Goal: Navigation & Orientation: Find specific page/section

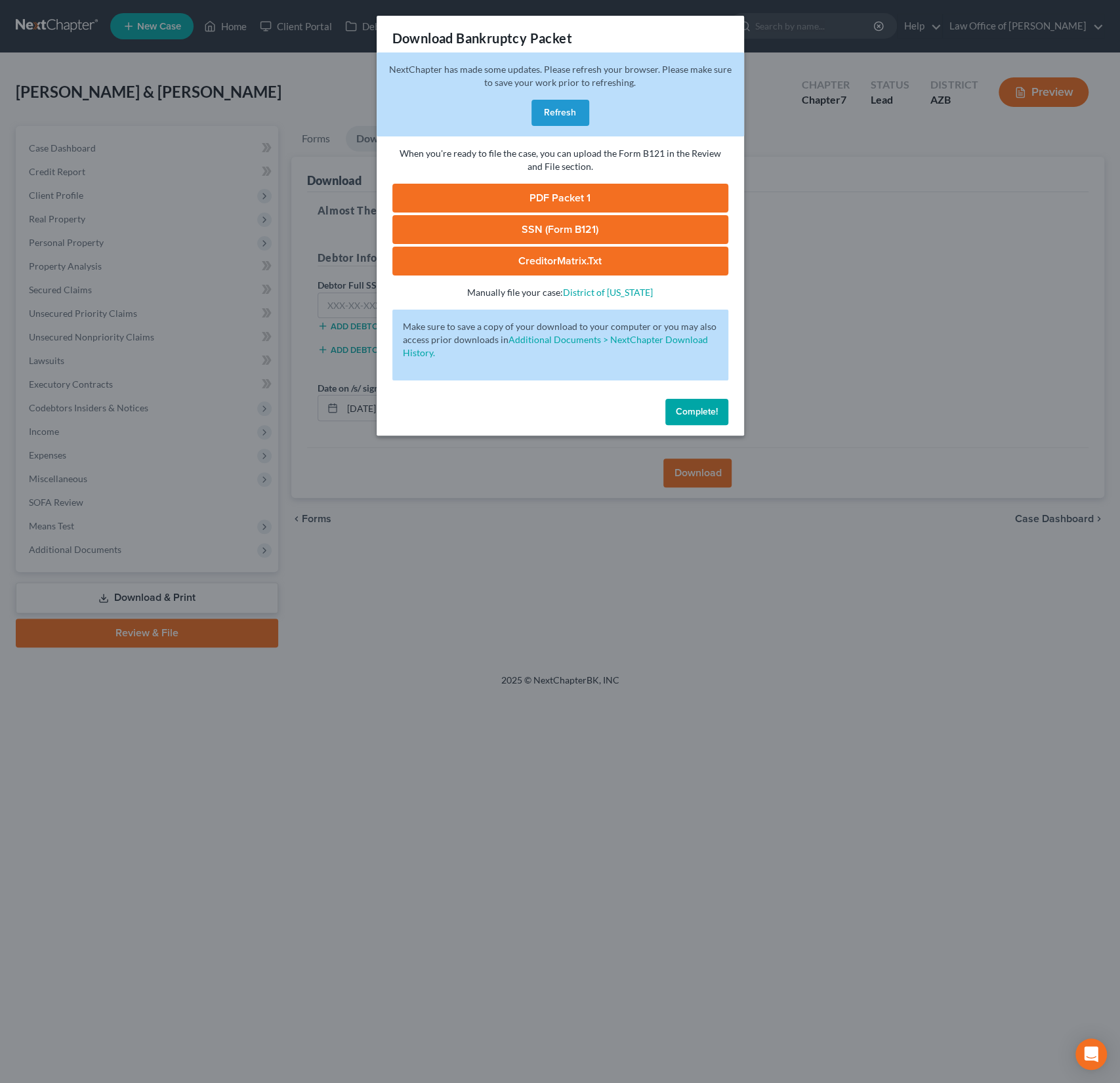
click at [572, 111] on button "Refresh" at bounding box center [560, 113] width 57 height 27
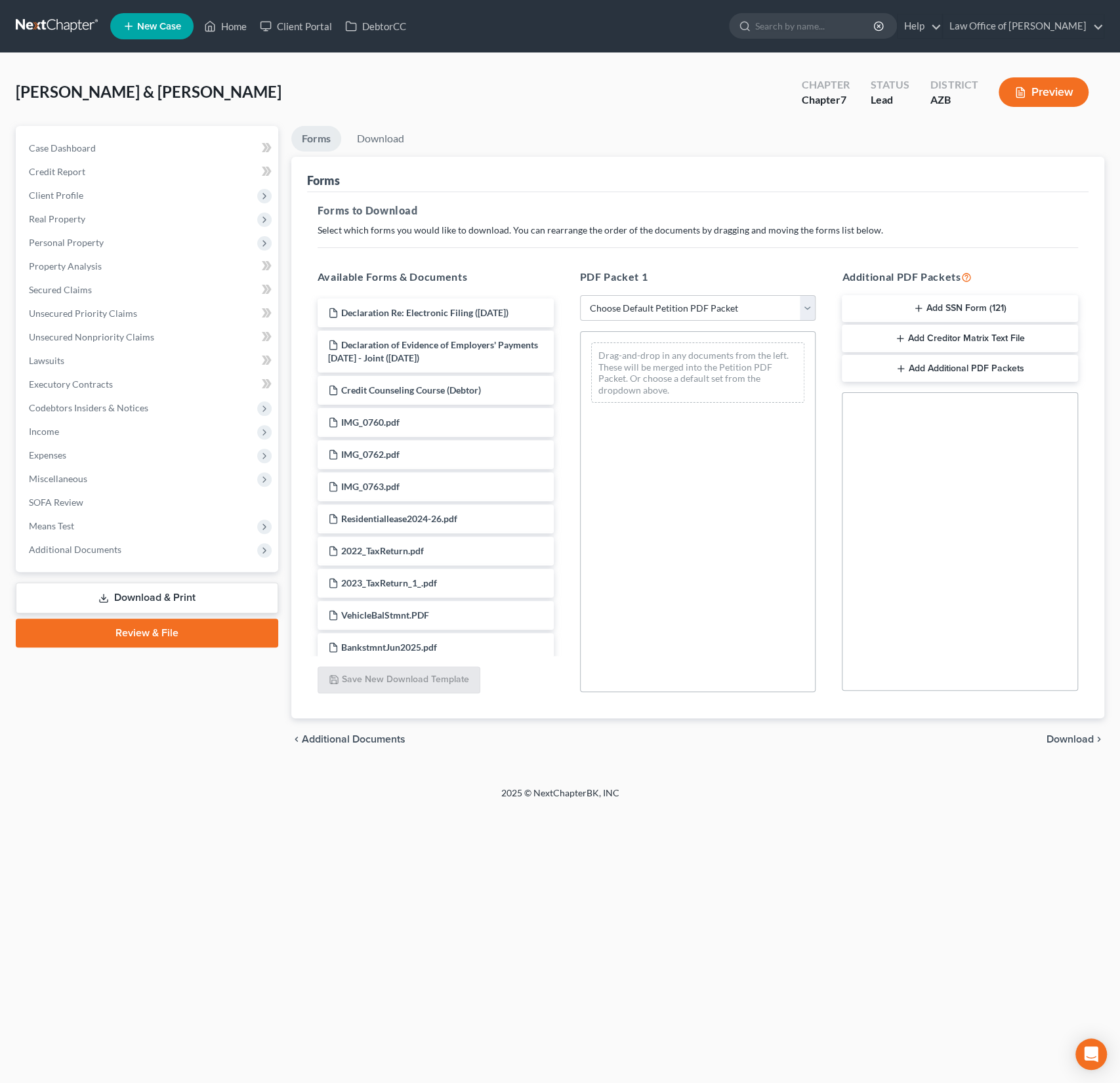
click at [255, 62] on div "Estrada, Joe & Wilson, Ashlie Upgraded Chapter Chapter 7 Status Lead District A…" at bounding box center [560, 419] width 1120 height 733
click at [228, 24] on link "Home" at bounding box center [225, 27] width 56 height 24
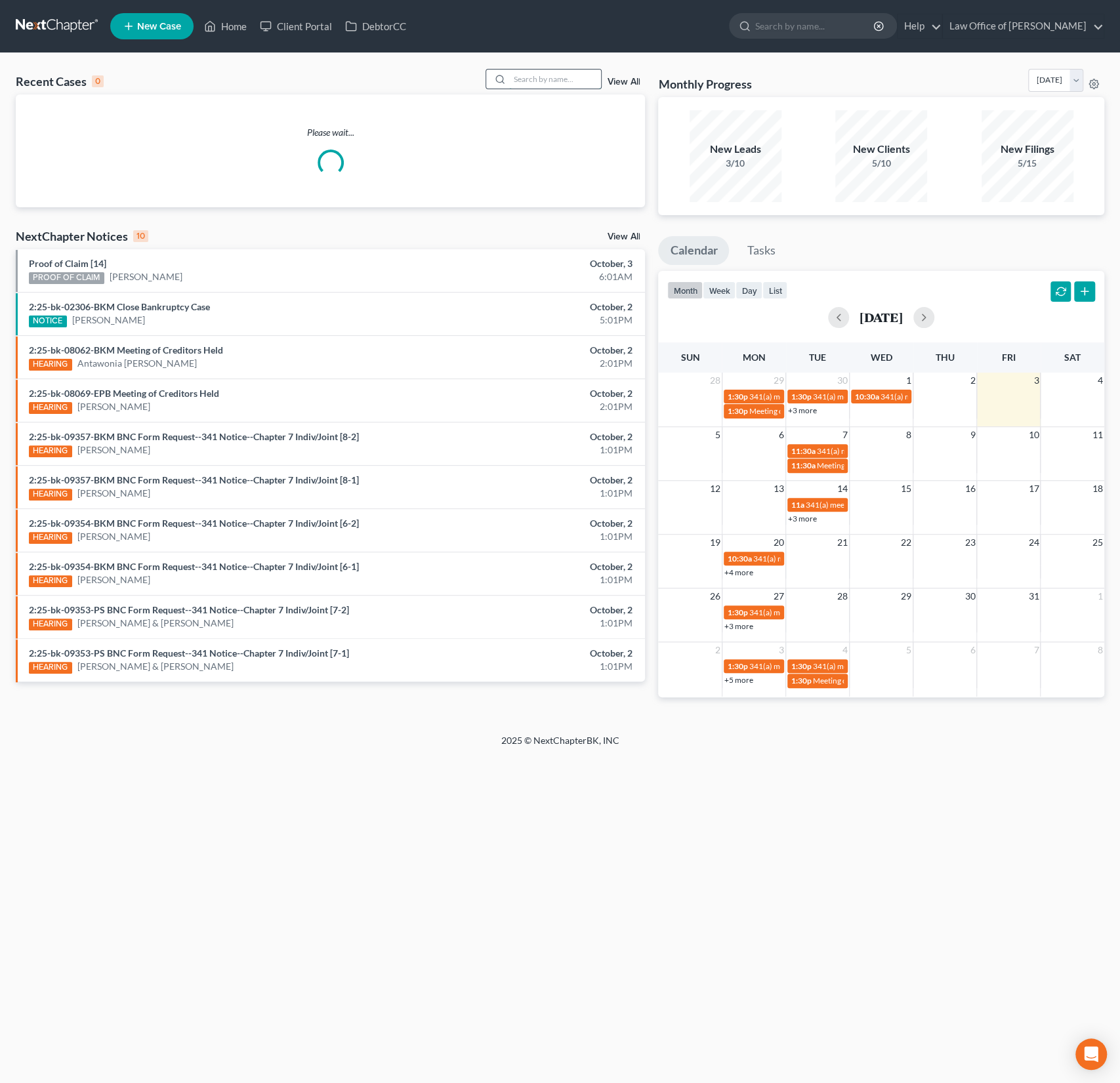
click at [534, 77] on input "search" at bounding box center [554, 79] width 92 height 19
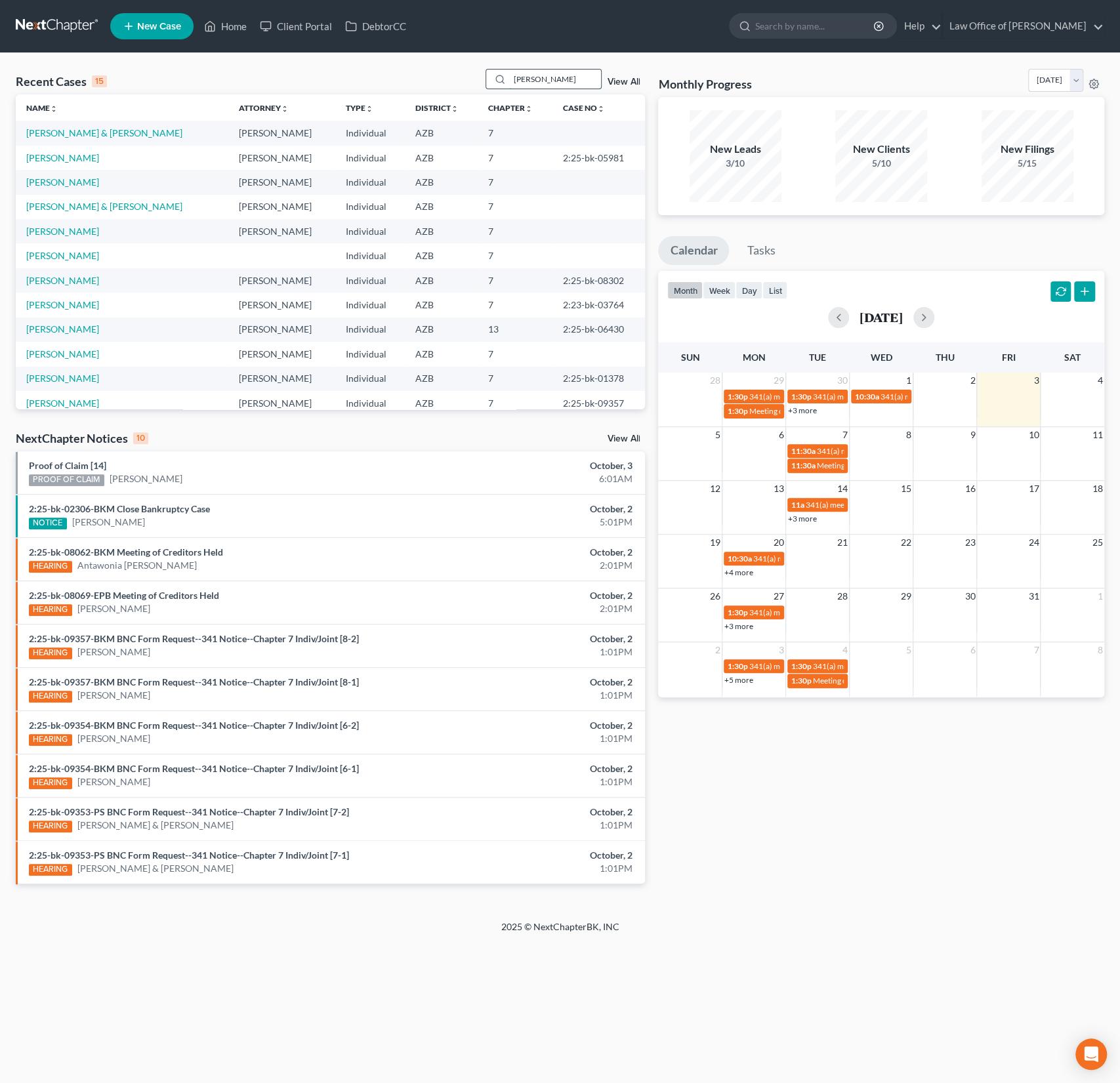
type input "hughes"
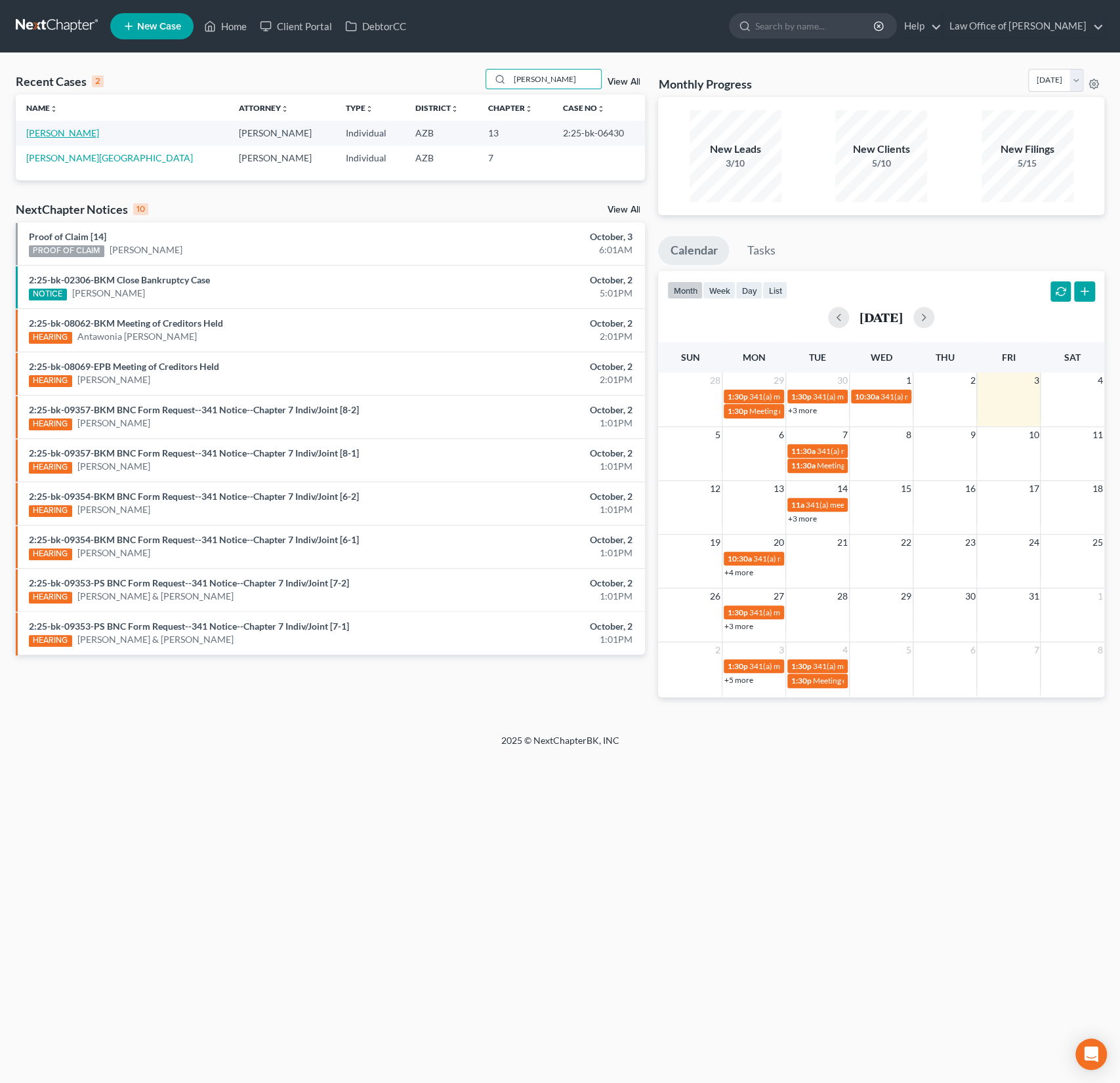
click at [76, 128] on link "Hughes, Michelle" at bounding box center [62, 133] width 73 height 11
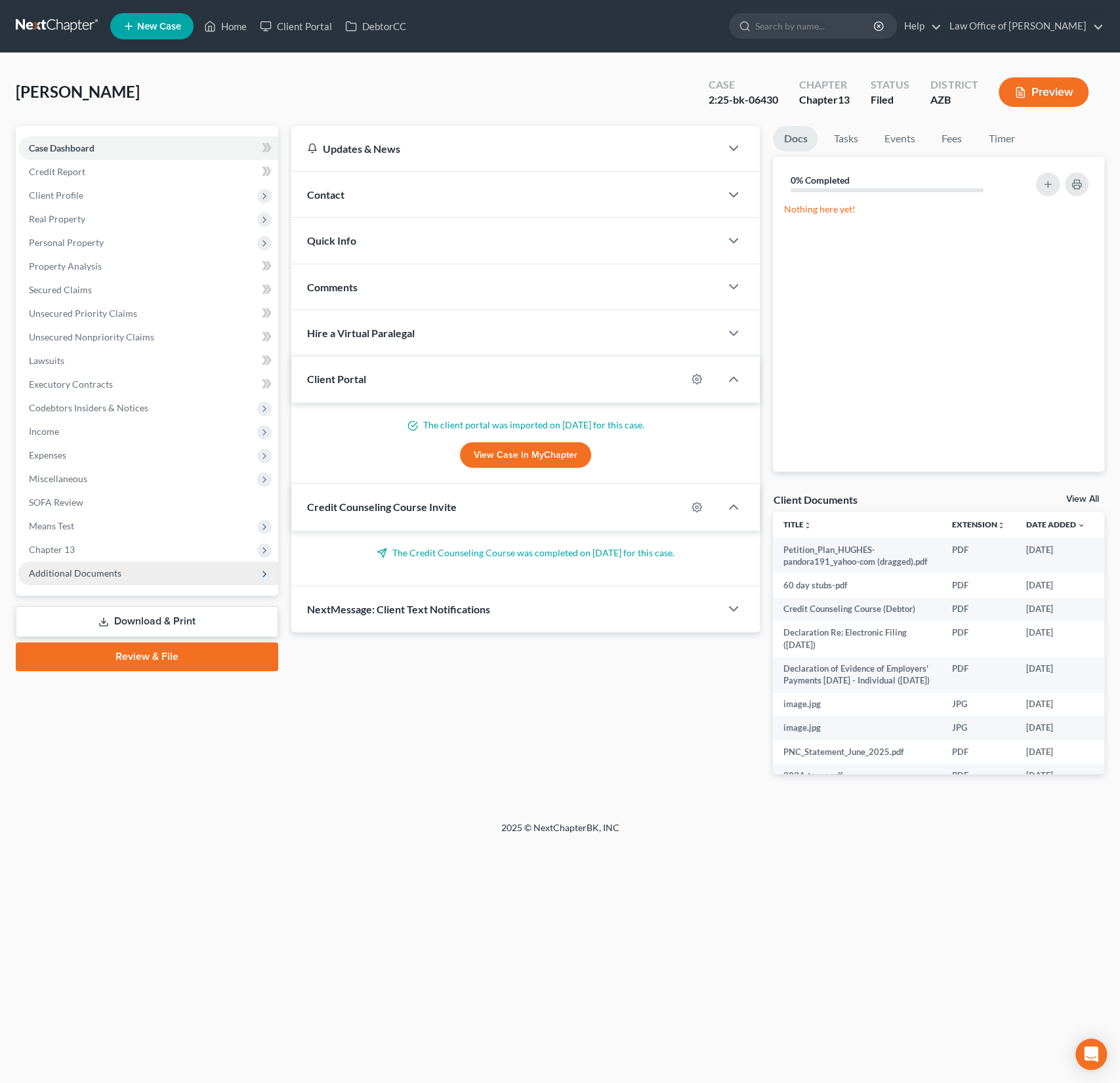
click at [83, 565] on span "Additional Documents" at bounding box center [148, 573] width 260 height 24
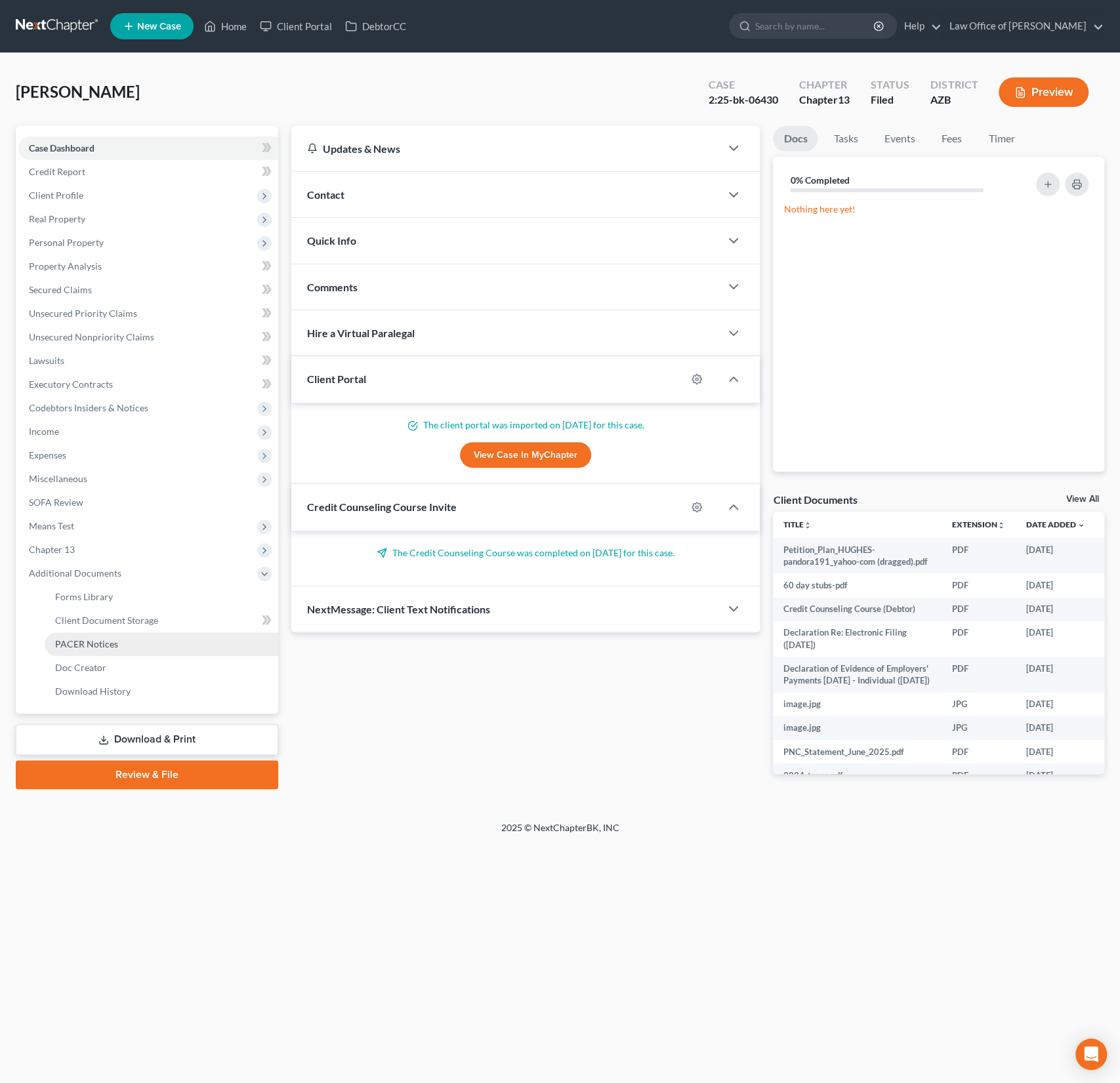
click at [86, 648] on span "PACER Notices" at bounding box center [86, 643] width 63 height 11
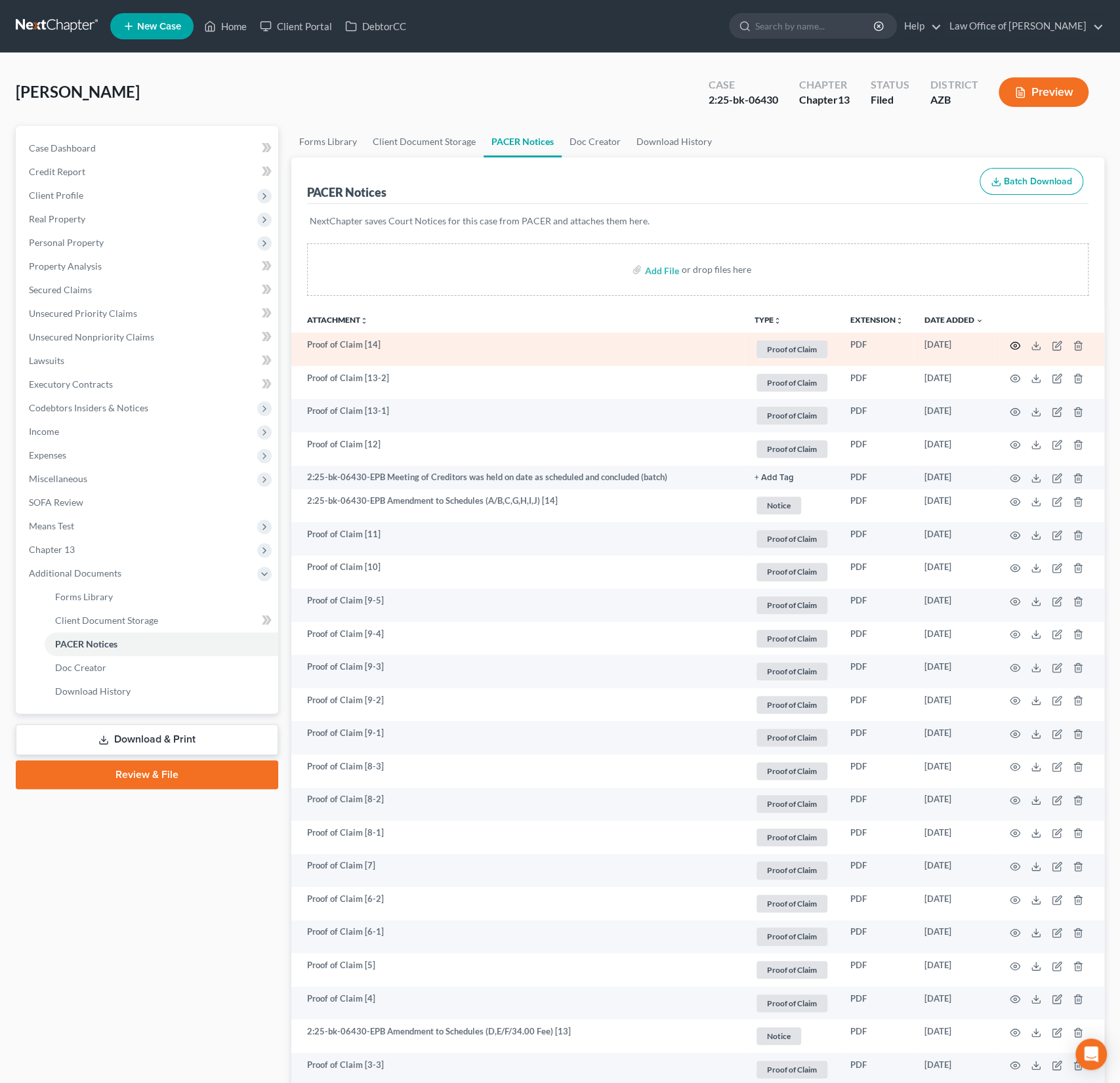
click at [1015, 345] on icon "button" at bounding box center [1015, 346] width 10 height 10
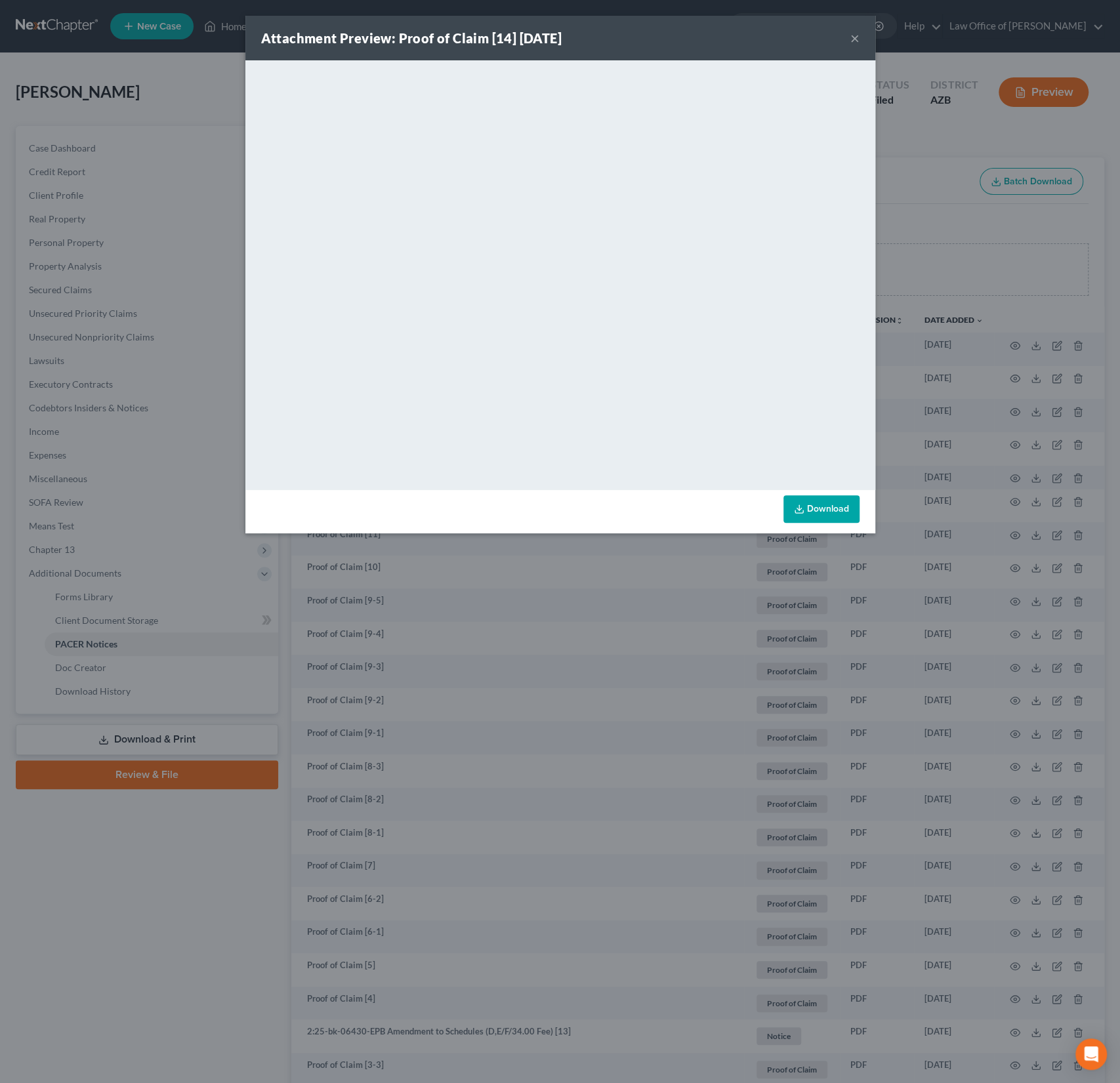
click at [857, 38] on button "×" at bounding box center [855, 38] width 9 height 15
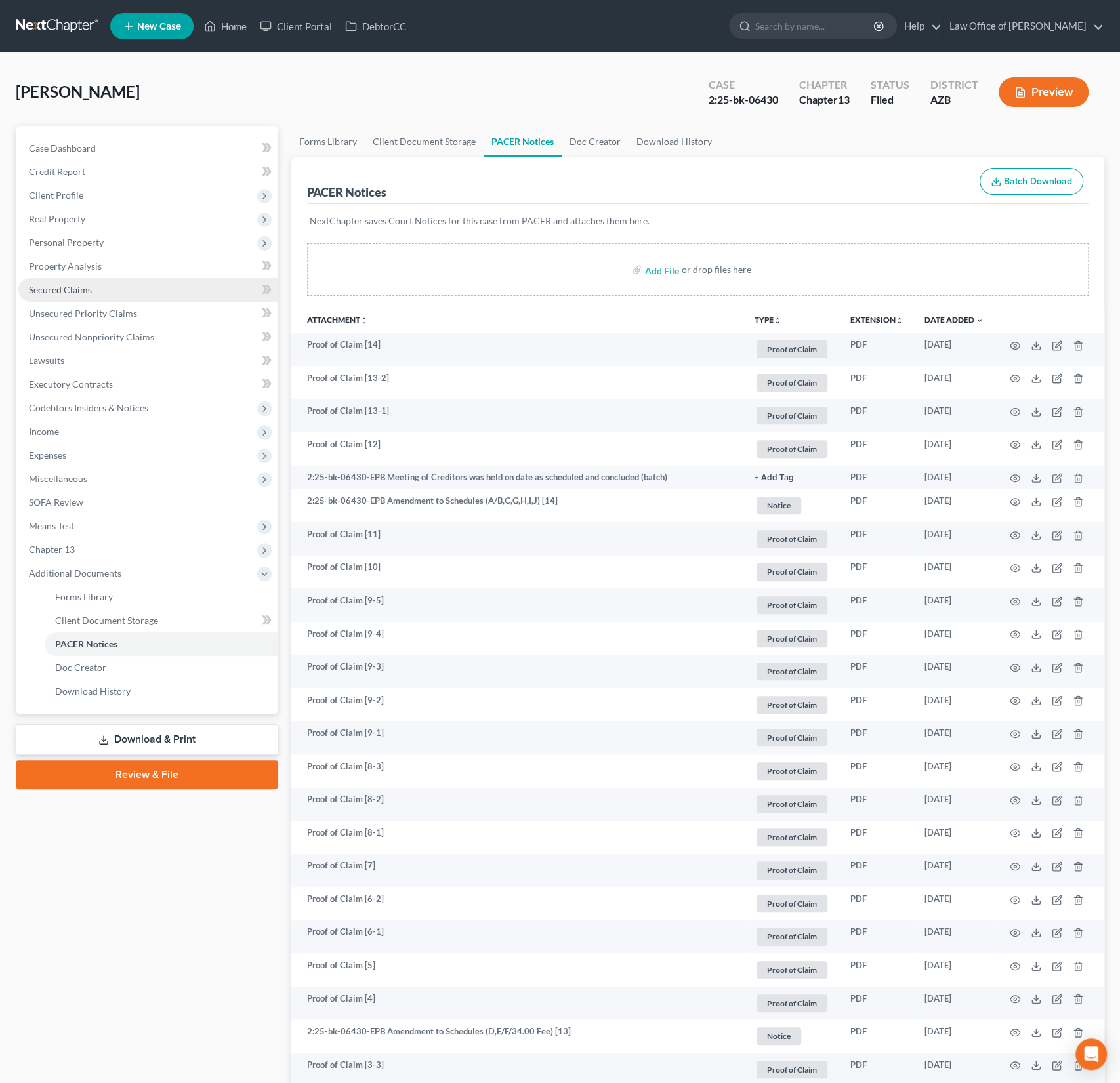
click at [73, 285] on span "Secured Claims" at bounding box center [61, 289] width 63 height 11
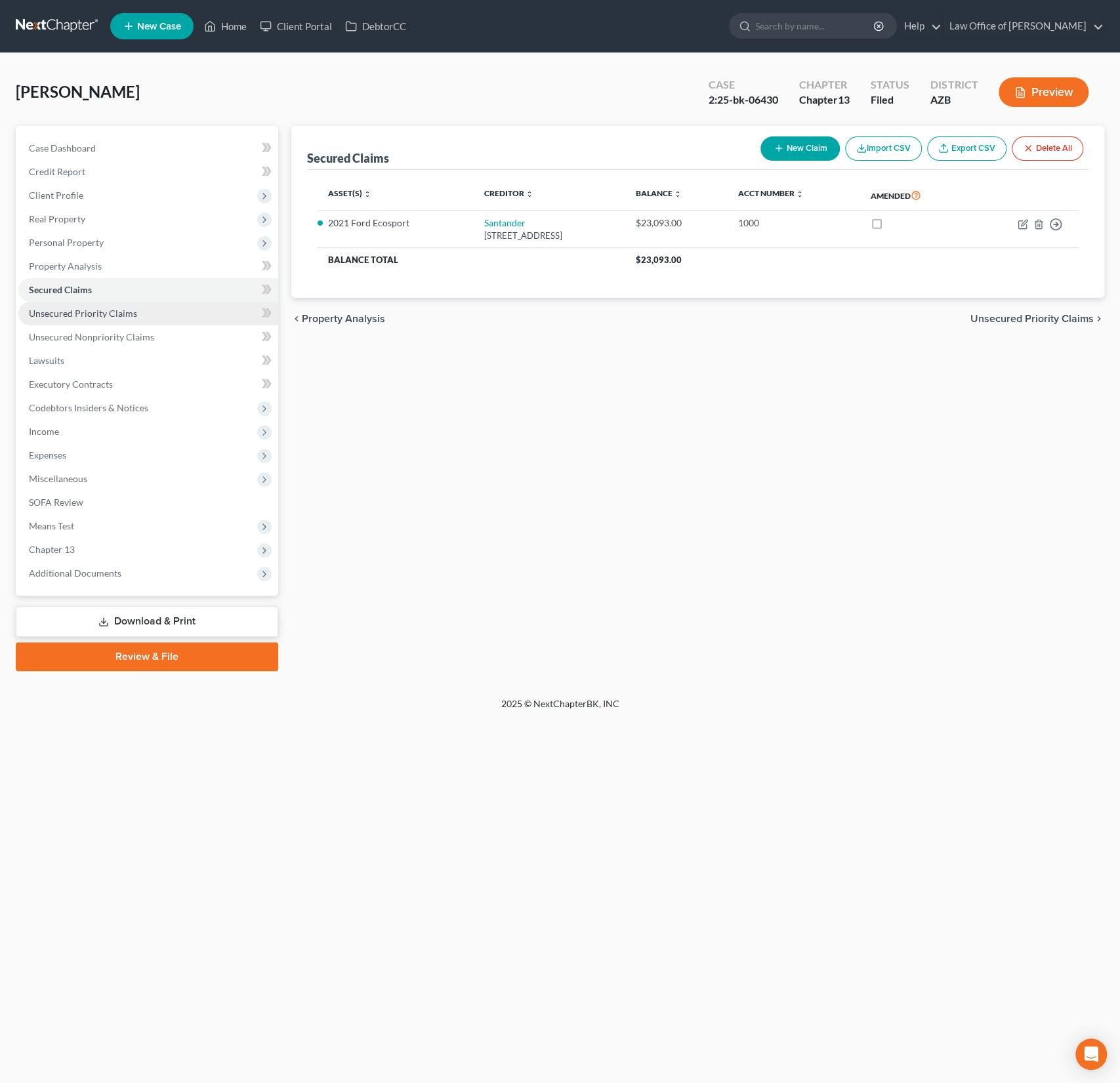
click at [94, 303] on link "Unsecured Priority Claims" at bounding box center [148, 314] width 260 height 24
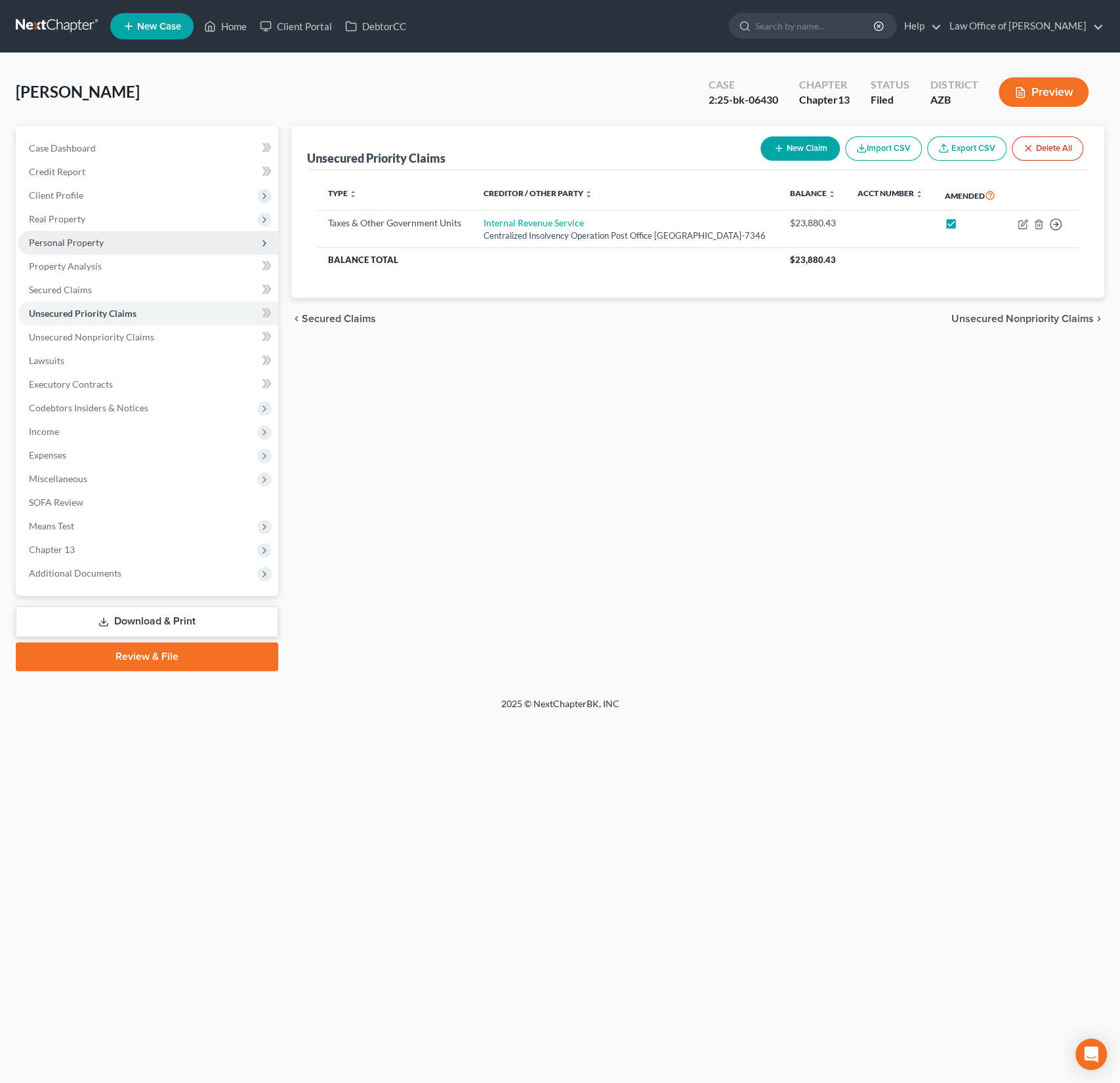
click at [71, 244] on span "Personal Property" at bounding box center [66, 242] width 74 height 11
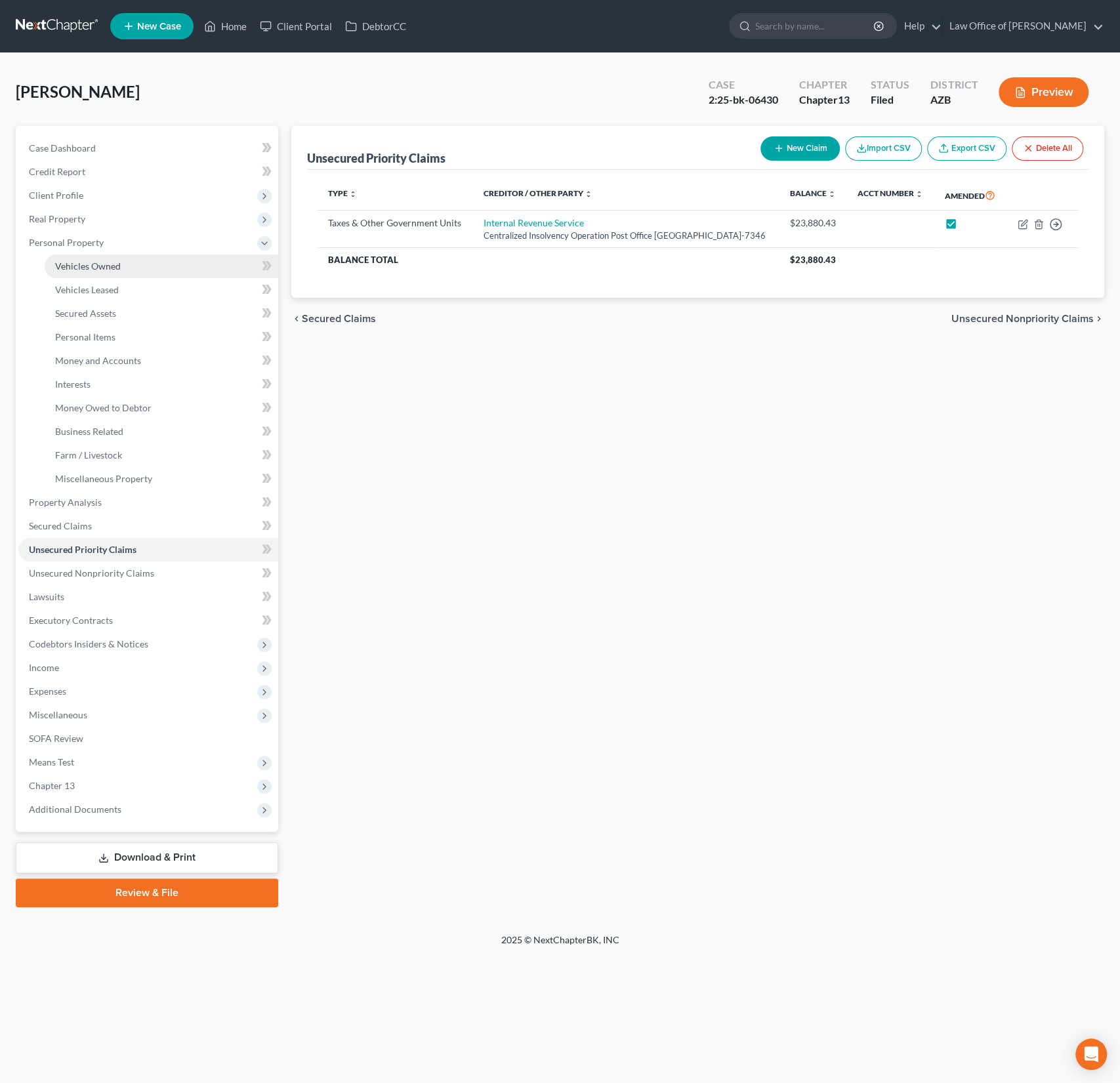
click at [84, 260] on span "Vehicles Owned" at bounding box center [87, 265] width 66 height 11
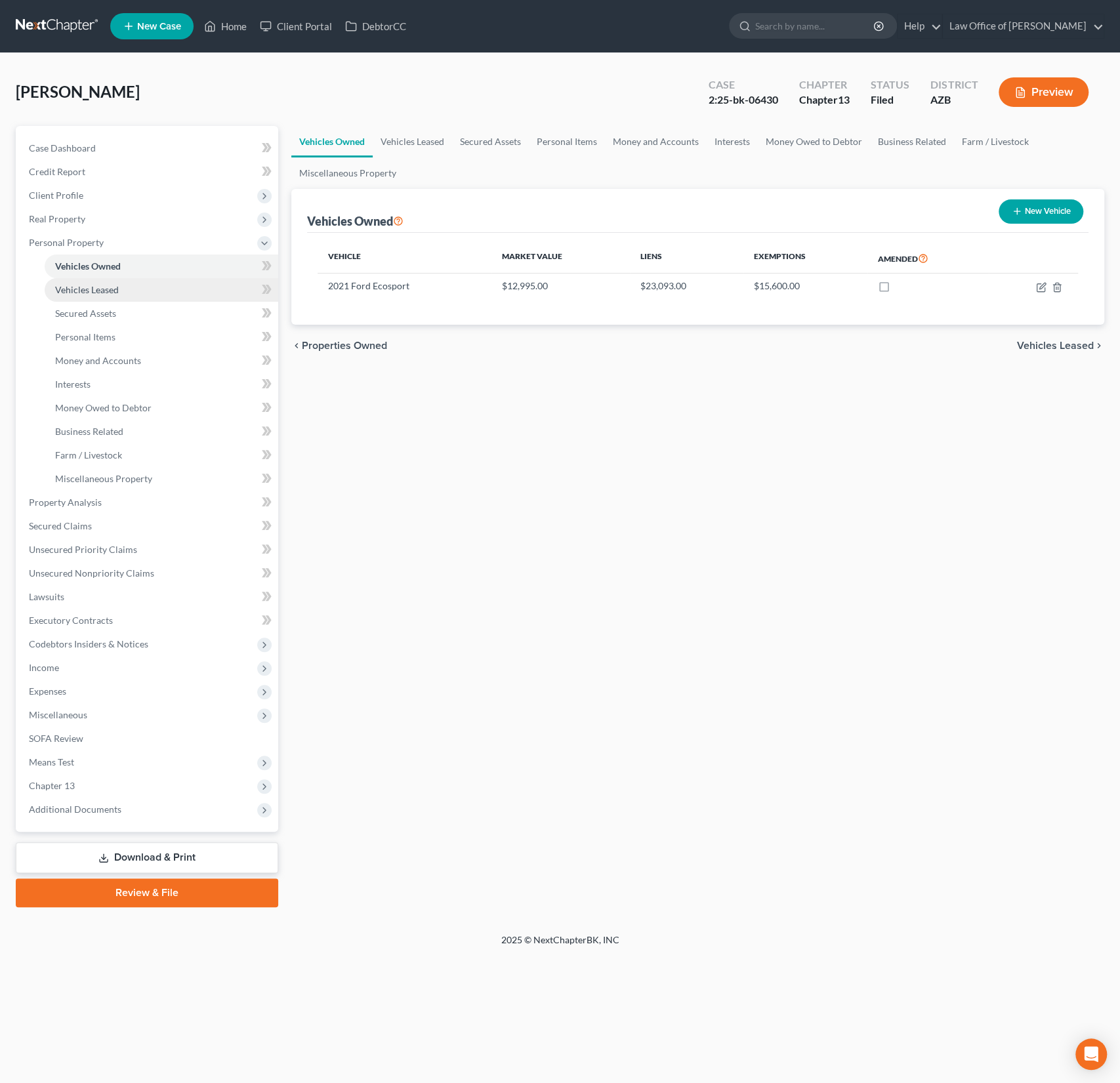
click at [86, 279] on link "Vehicles Leased" at bounding box center [161, 290] width 234 height 24
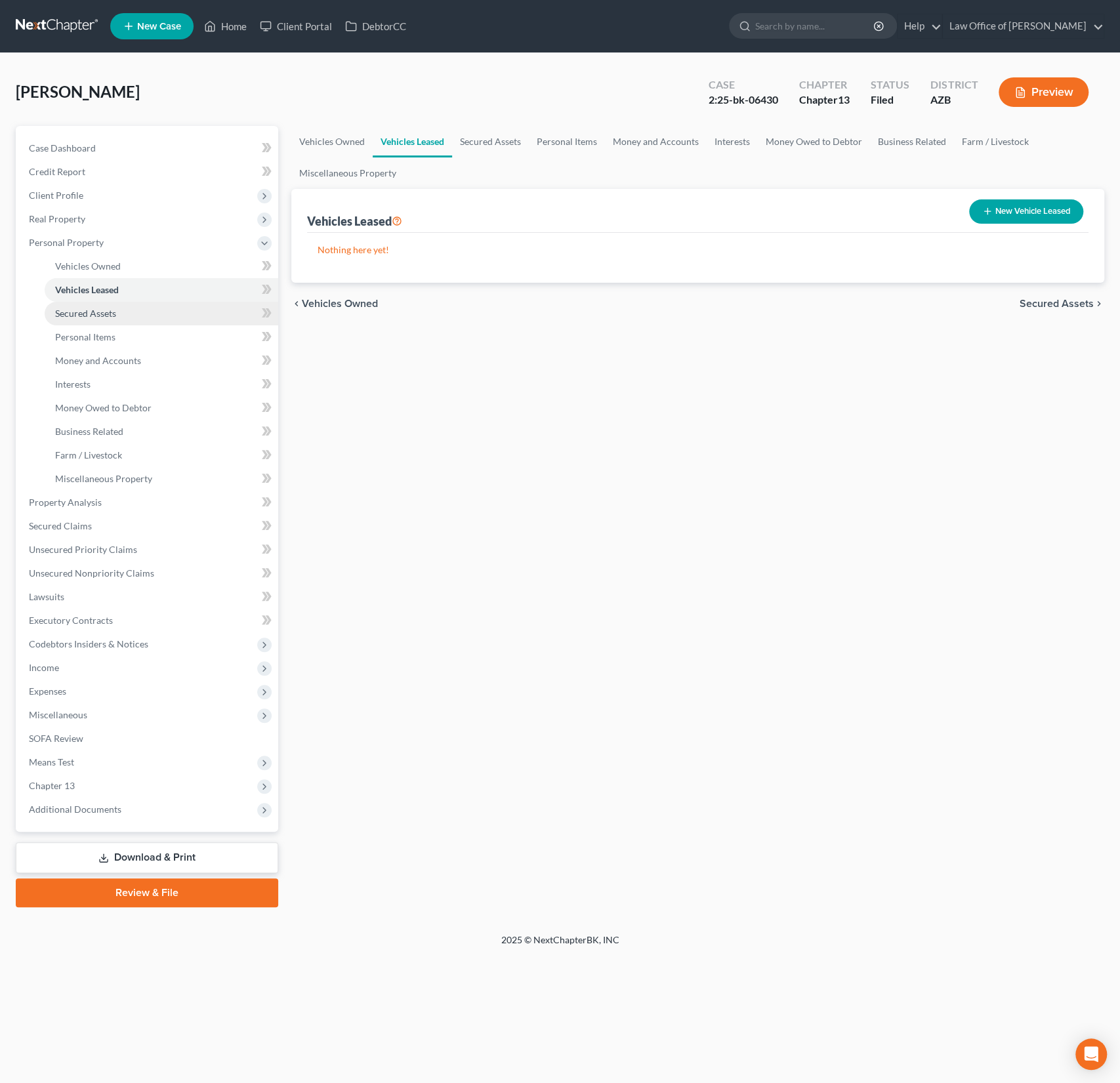
click at [83, 310] on span "Secured Assets" at bounding box center [85, 313] width 61 height 11
click at [84, 331] on span "Personal Items" at bounding box center [85, 336] width 61 height 11
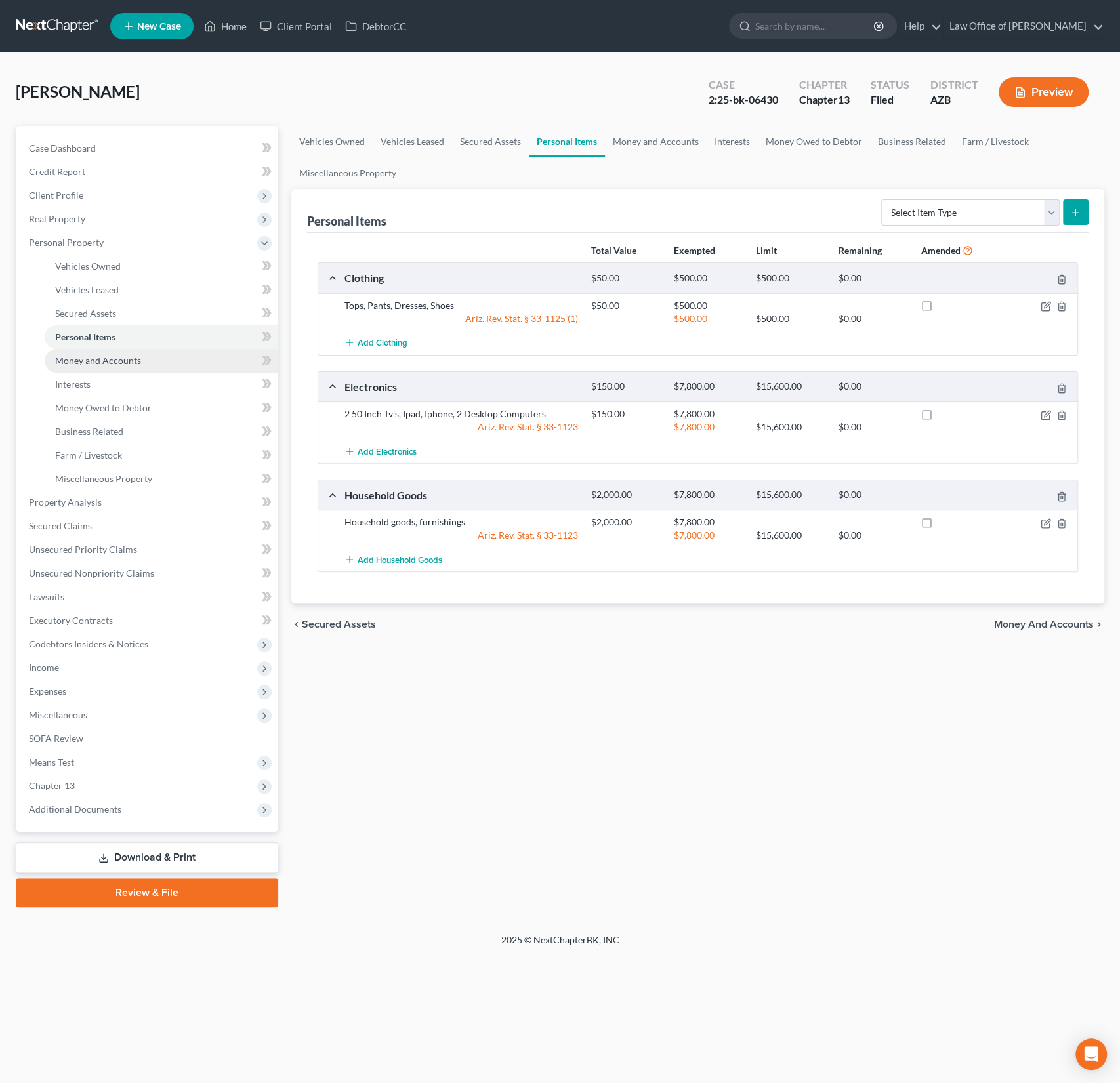
click at [83, 357] on span "Money and Accounts" at bounding box center [98, 360] width 86 height 11
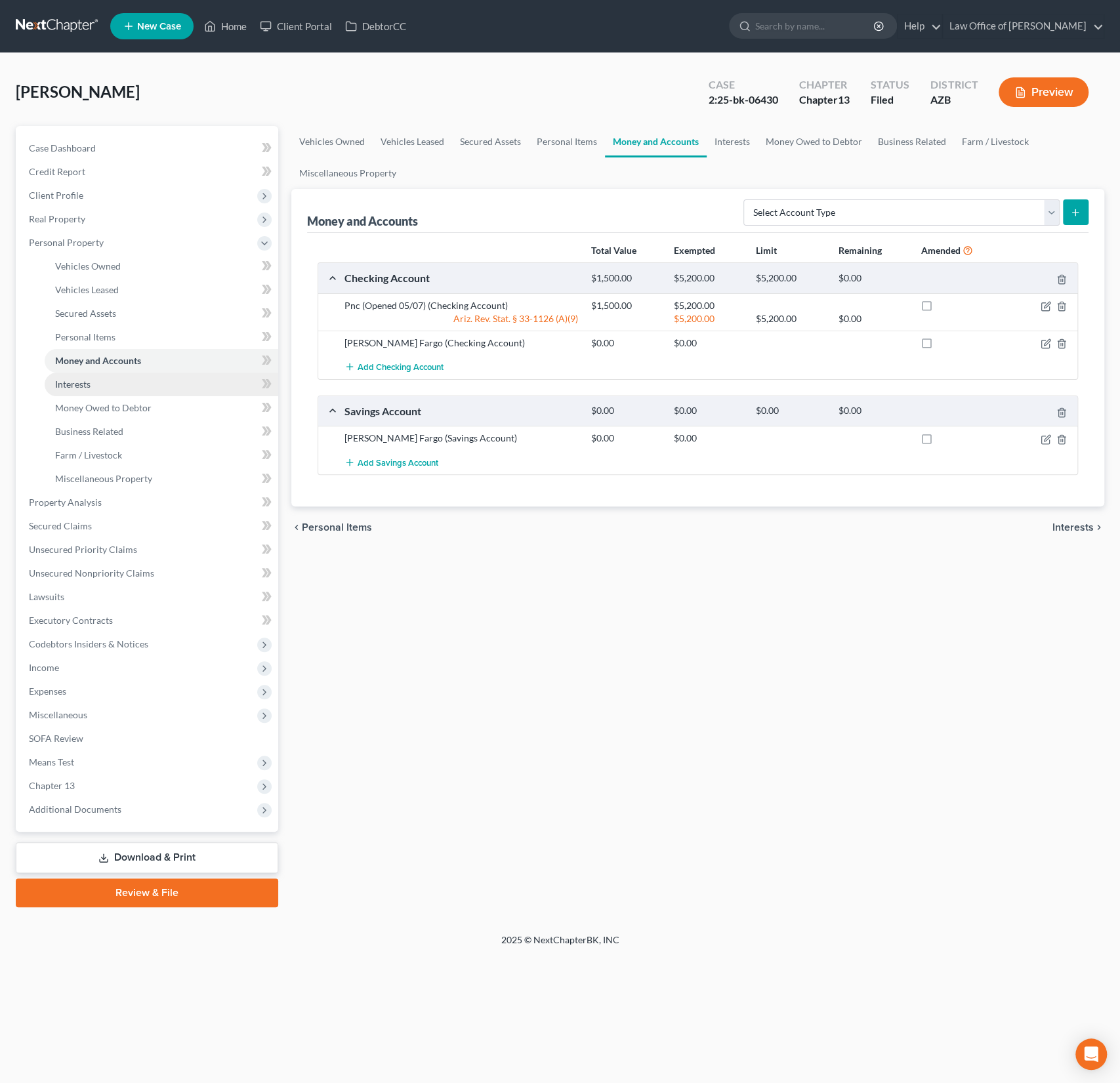
click at [83, 383] on span "Interests" at bounding box center [72, 383] width 35 height 11
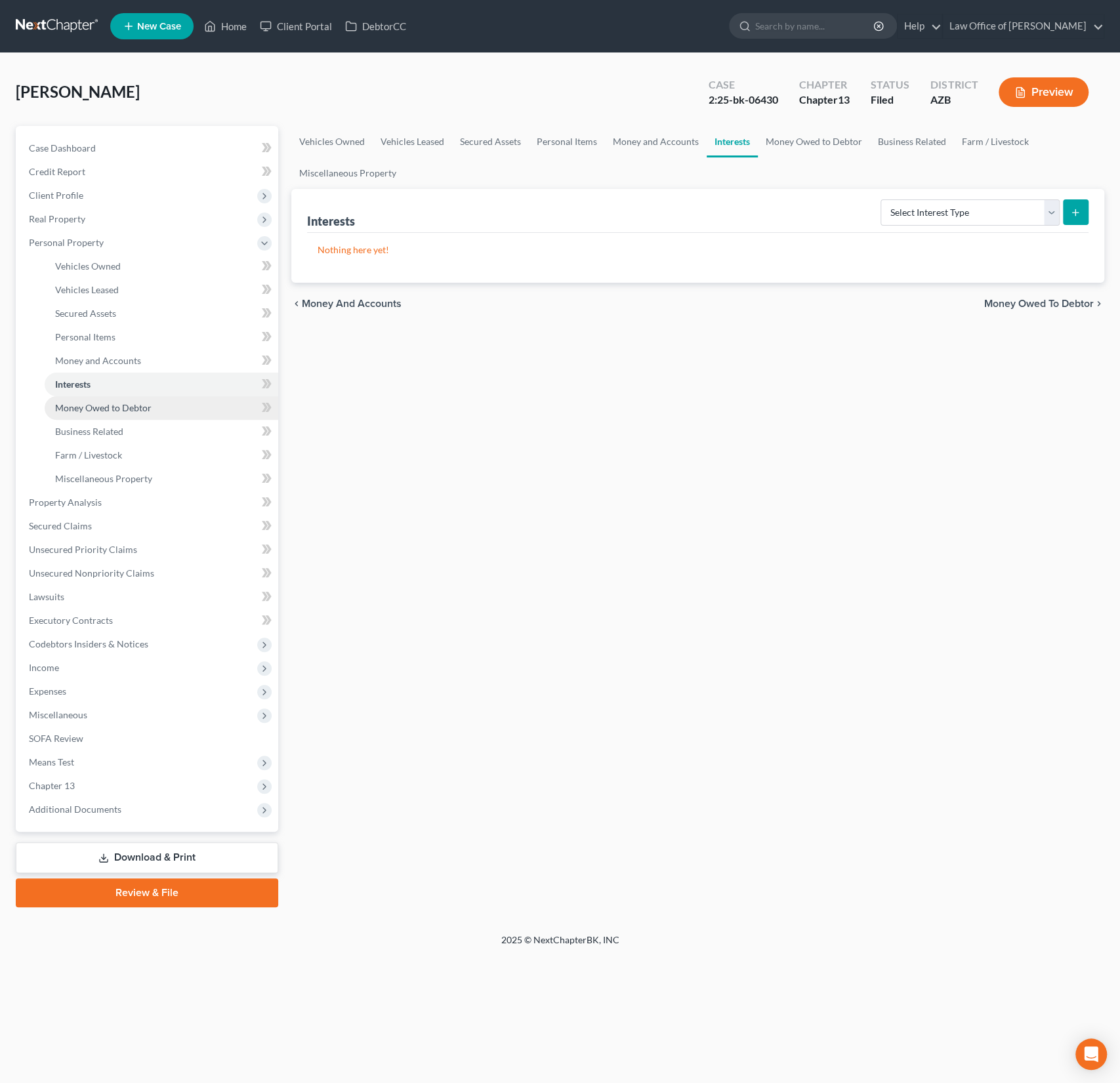
click at [80, 412] on span "Money Owed to Debtor" at bounding box center [103, 407] width 97 height 11
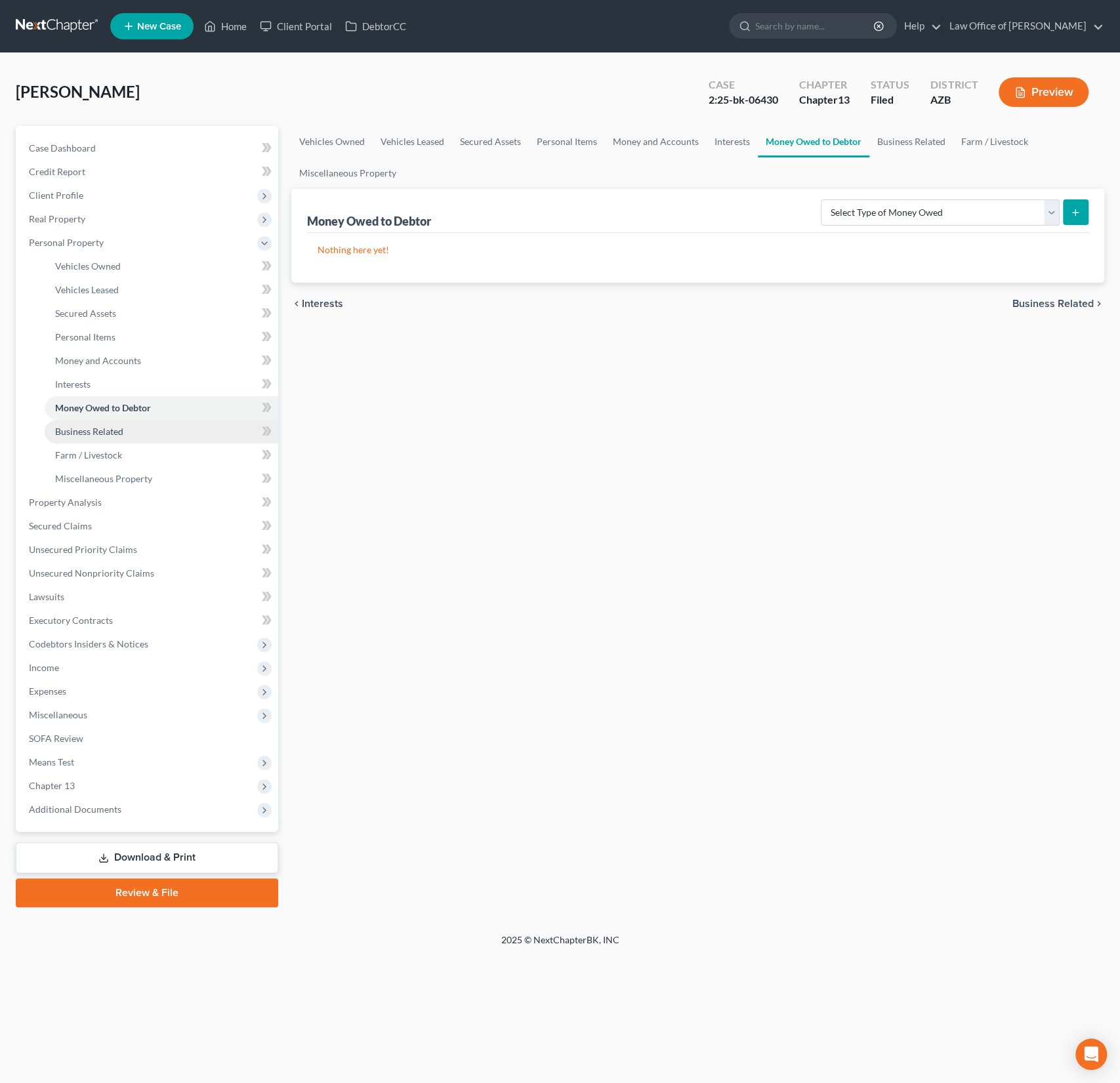
click at [77, 430] on span "Business Related" at bounding box center [89, 431] width 68 height 11
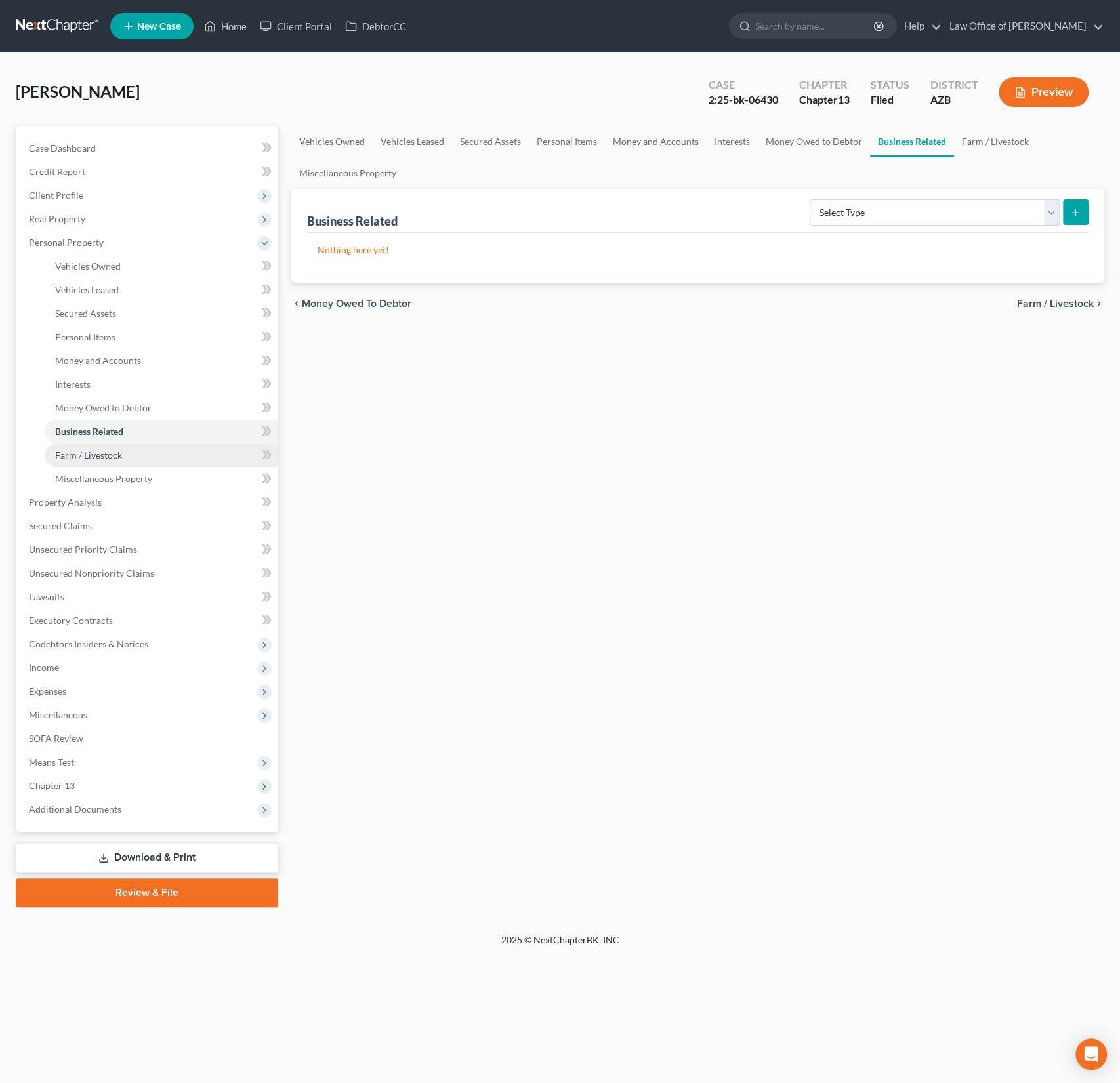
click at [80, 456] on span "Farm / Livestock" at bounding box center [88, 454] width 67 height 11
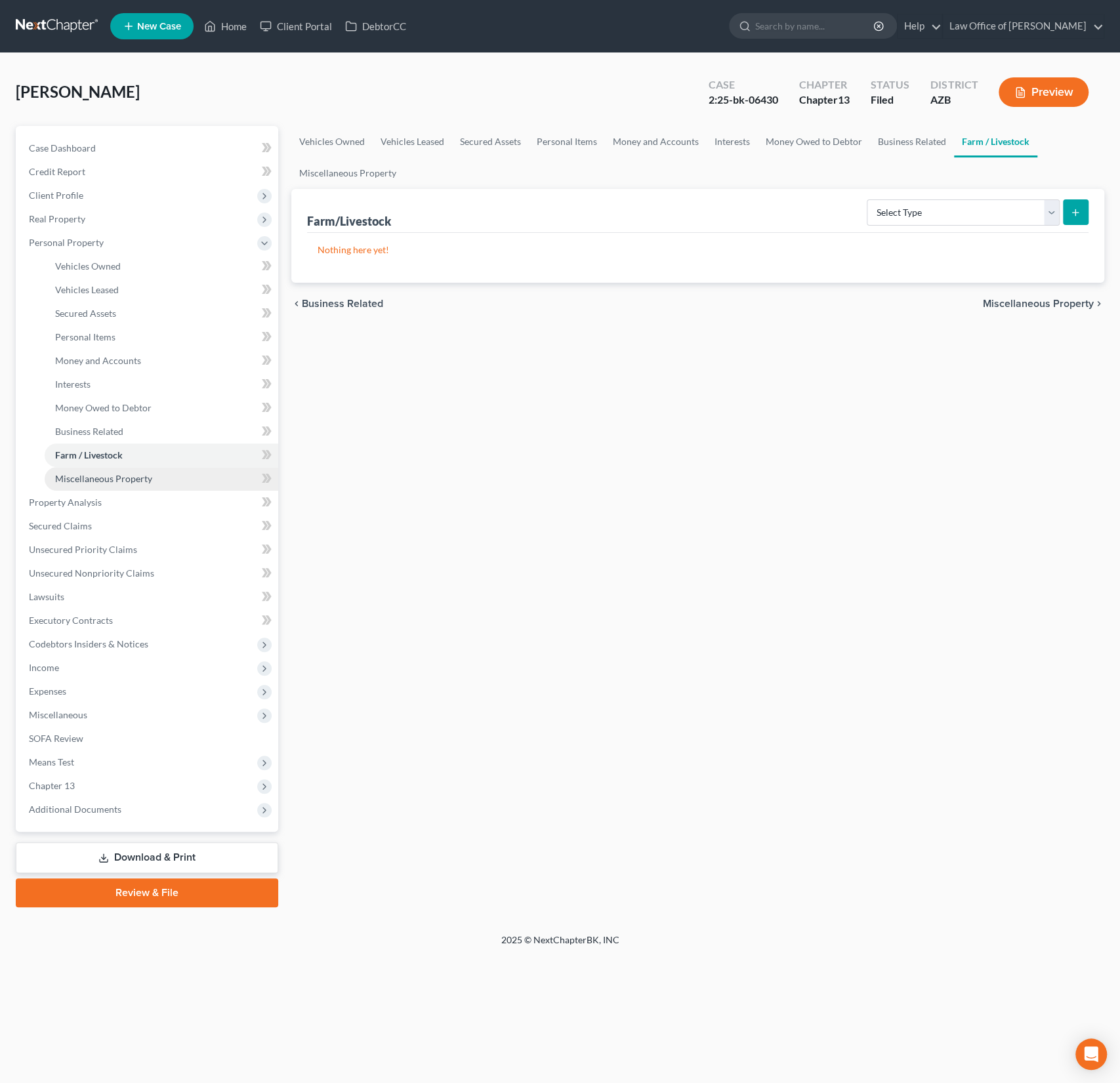
click at [80, 474] on span "Miscellaneous Property" at bounding box center [103, 478] width 97 height 11
click at [228, 28] on link "Home" at bounding box center [225, 27] width 56 height 24
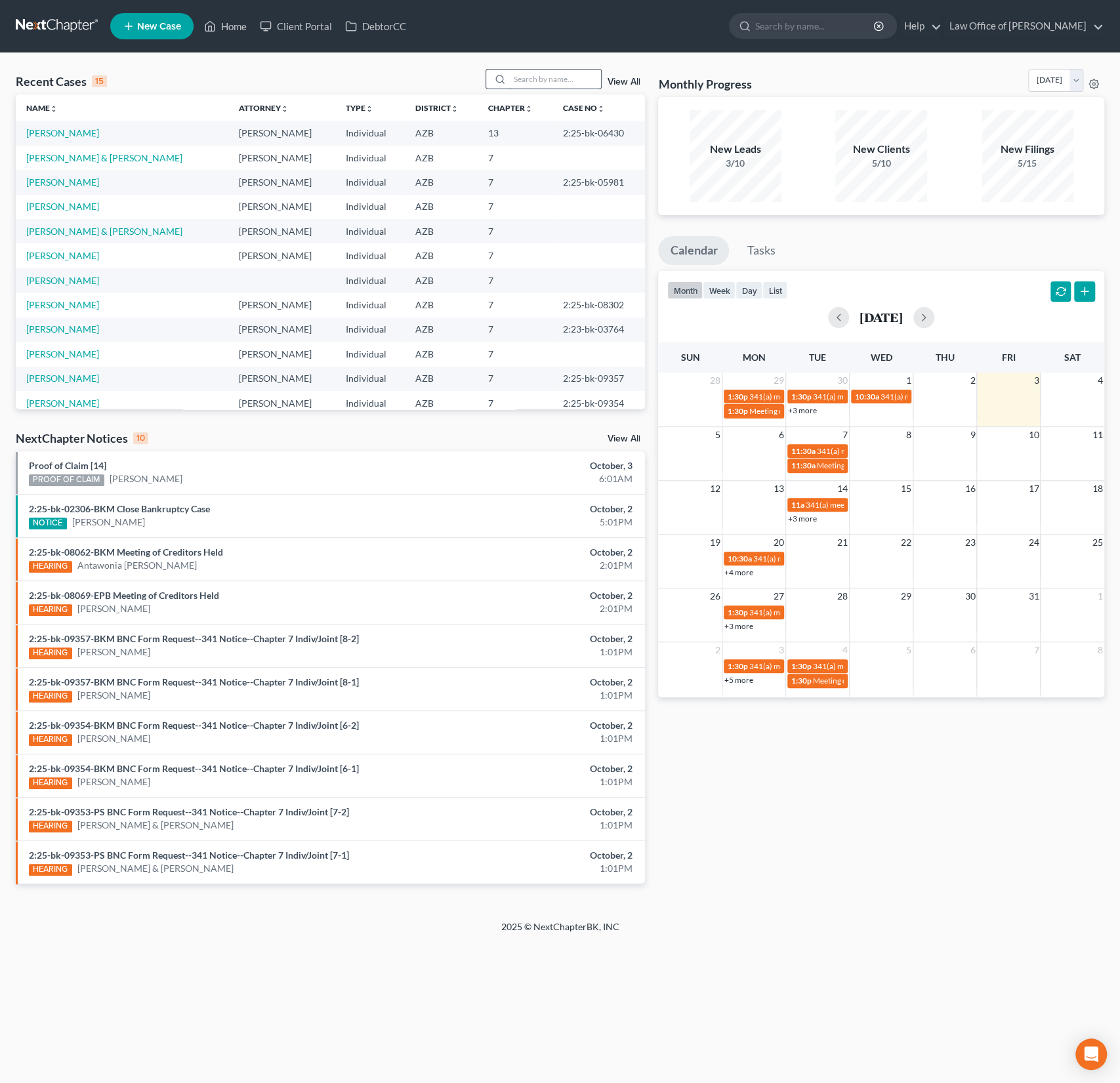
click at [554, 80] on input "search" at bounding box center [554, 79] width 92 height 19
type input "rainey"
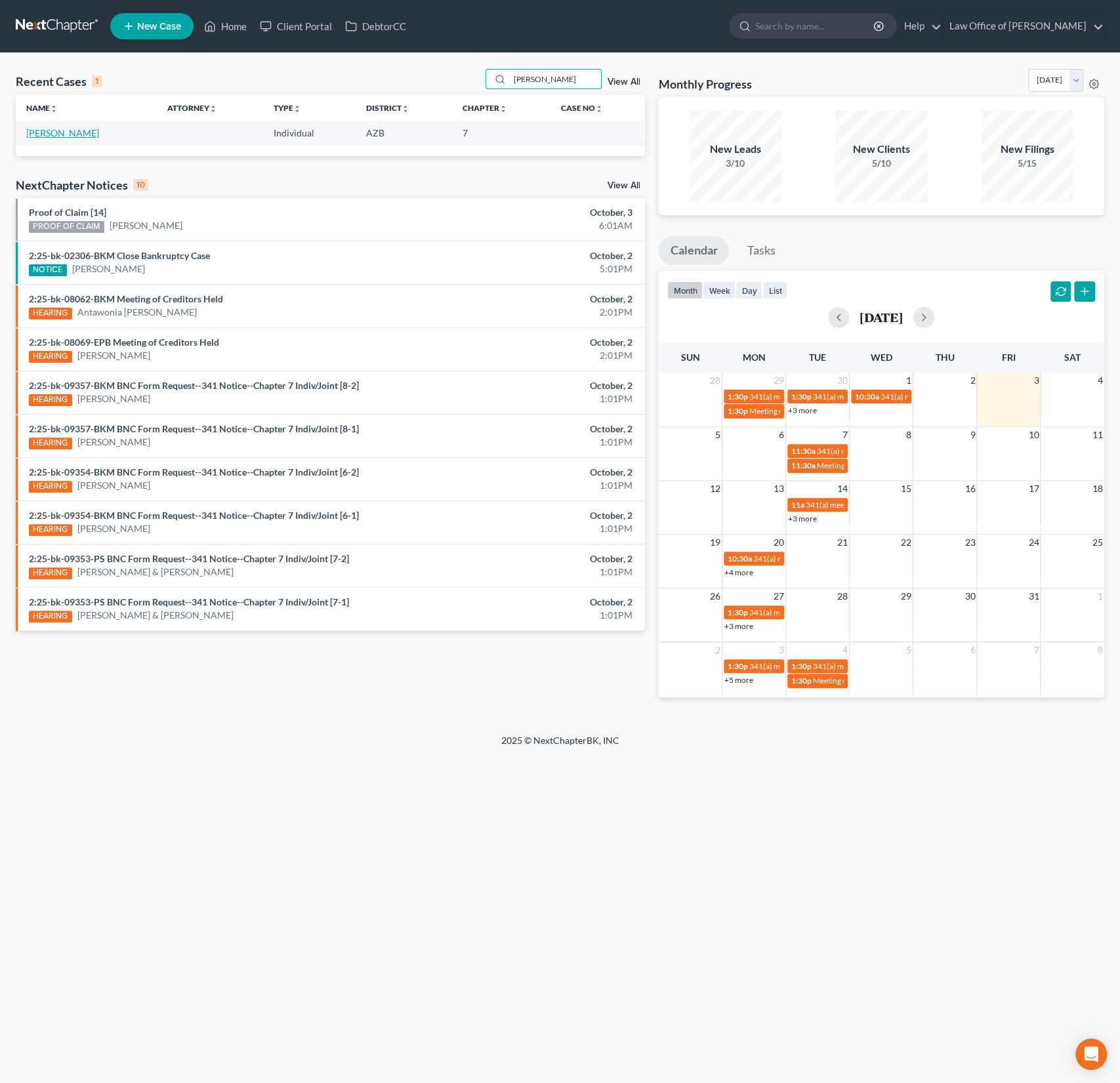
click at [55, 136] on link "Rainey, Doris" at bounding box center [62, 133] width 73 height 11
